Goal: Transaction & Acquisition: Purchase product/service

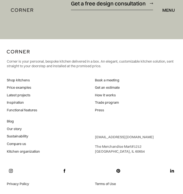
scroll to position [7082, 0]
click at [22, 79] on link "Shop kitchens" at bounding box center [22, 80] width 31 height 5
